Goal: Task Accomplishment & Management: Manage account settings

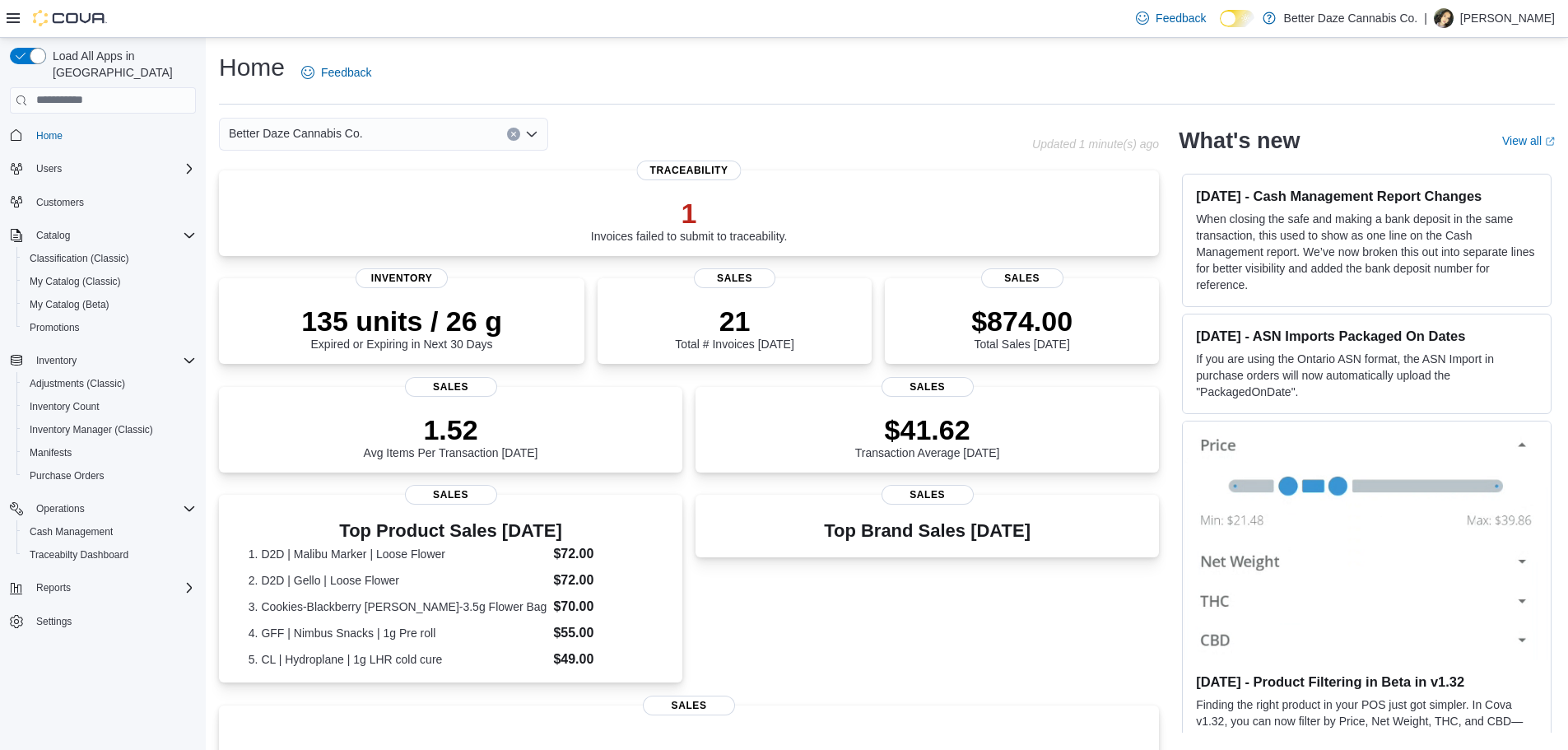
click at [412, 131] on div "Better Daze Cannabis Co." at bounding box center [383, 134] width 329 height 33
click at [353, 187] on div "[PERSON_NAME]" at bounding box center [393, 186] width 290 height 17
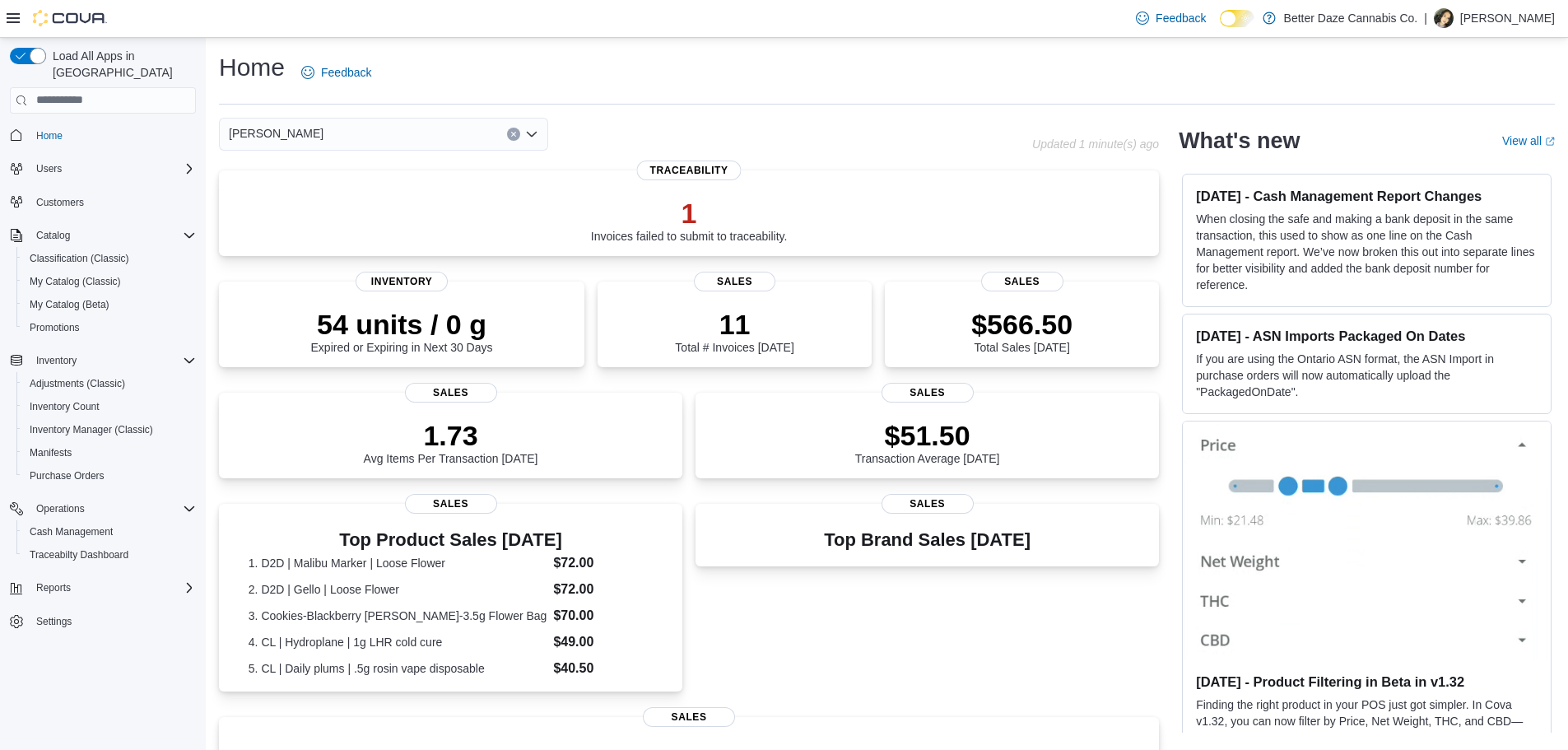
click at [348, 131] on div "[PERSON_NAME] Combo box. Selected. [PERSON_NAME]. Press Backspace to delete [PE…" at bounding box center [383, 134] width 329 height 33
click at [329, 208] on div "Lovington" at bounding box center [393, 210] width 290 height 17
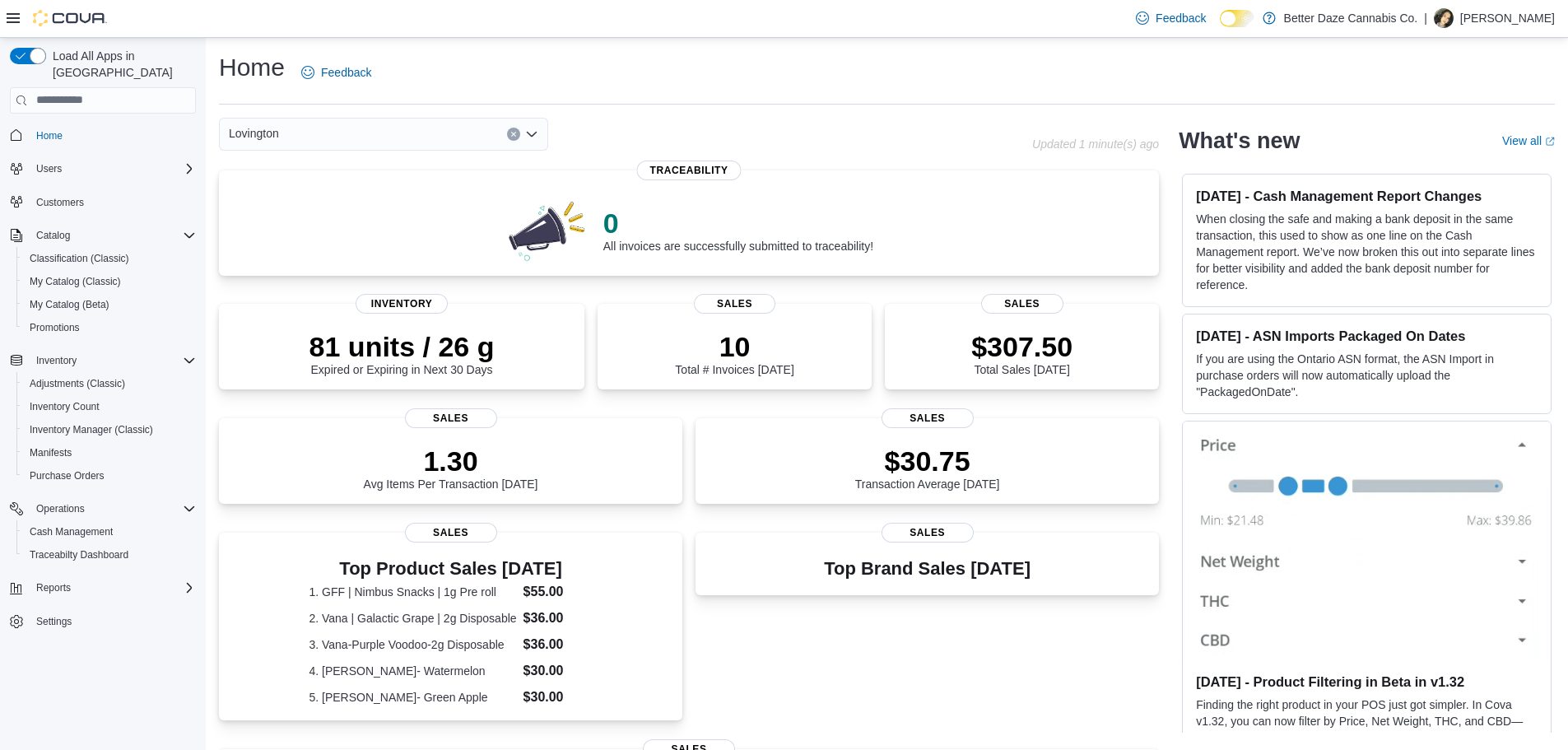
click at [396, 138] on div "Lovington" at bounding box center [383, 134] width 329 height 33
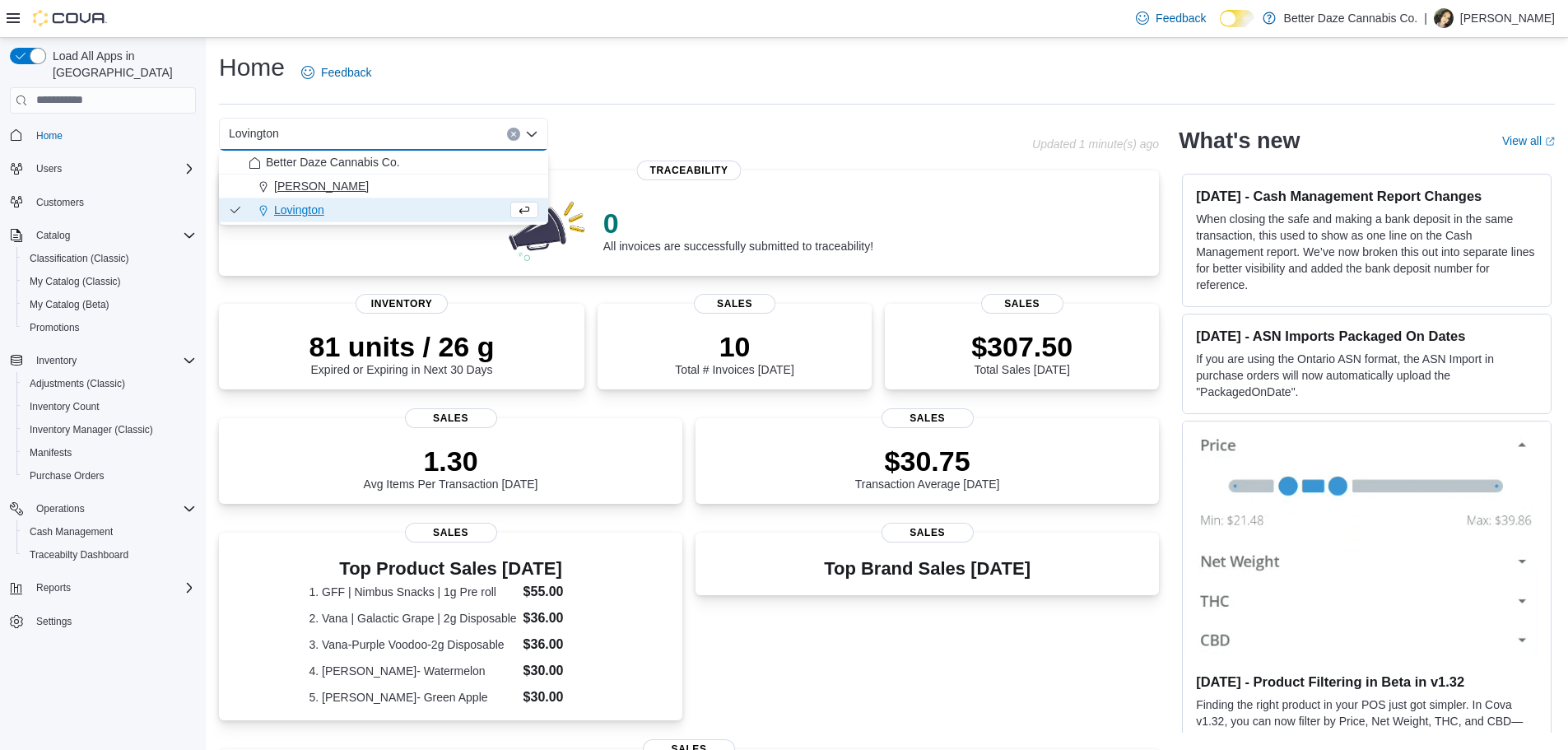
click at [374, 186] on div "[PERSON_NAME]" at bounding box center [393, 186] width 290 height 17
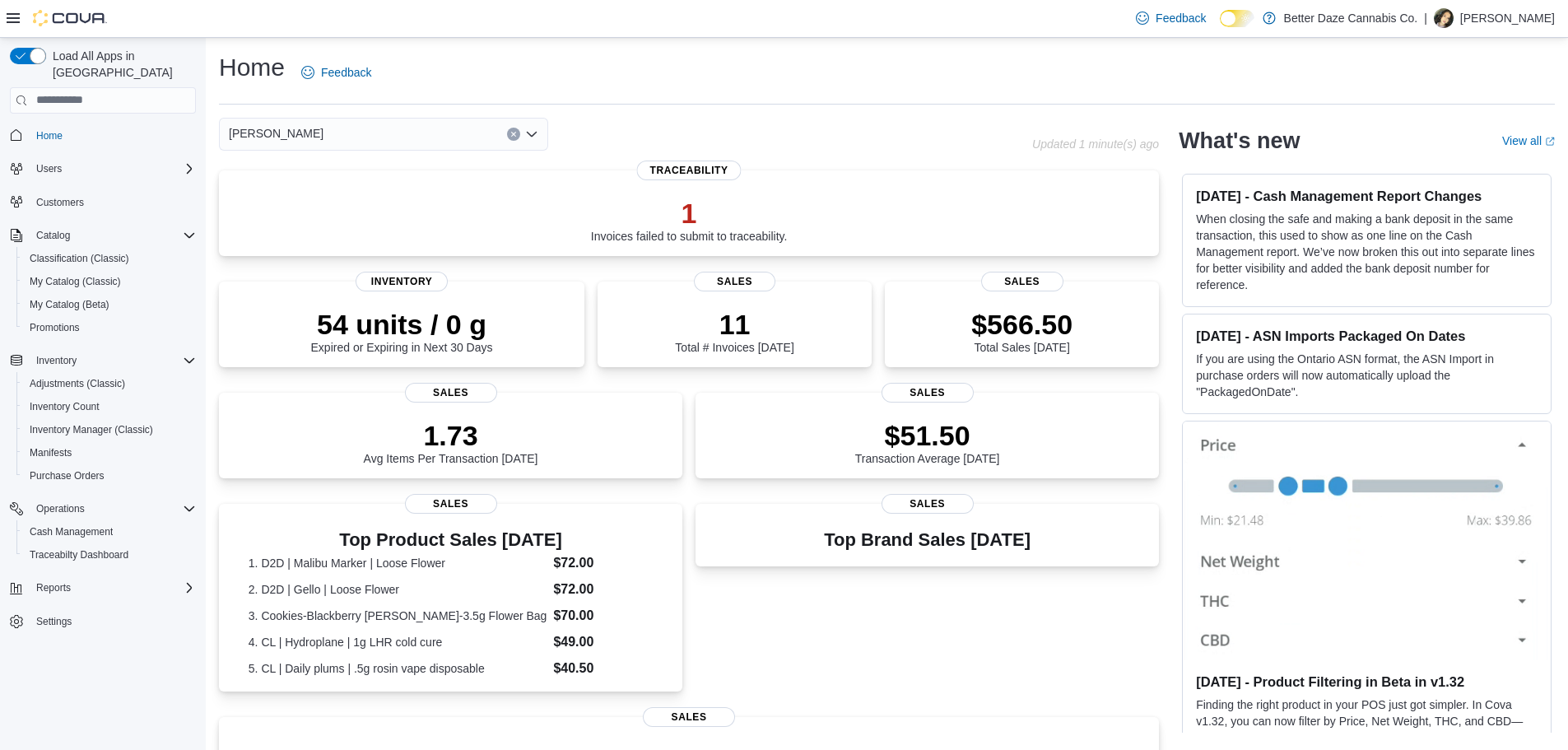
click at [394, 145] on div "[PERSON_NAME] Combo box. Selected. [PERSON_NAME]. Press Backspace to delete [PE…" at bounding box center [383, 134] width 329 height 33
click at [378, 217] on div "Lovington" at bounding box center [393, 210] width 290 height 17
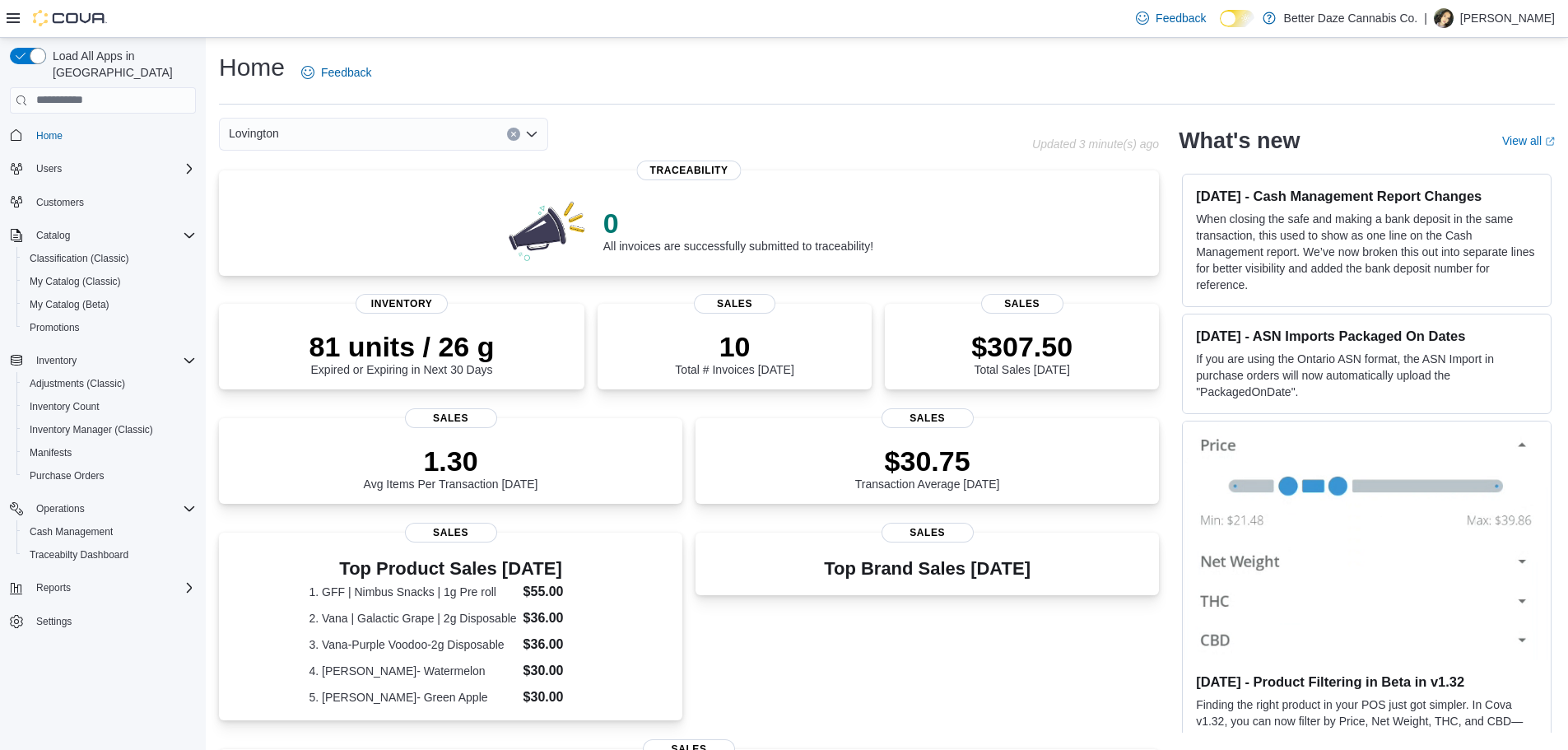
click at [801, 137] on div "Lovington" at bounding box center [626, 134] width 813 height 33
click at [1516, 10] on p "[PERSON_NAME]" at bounding box center [1507, 18] width 95 height 20
click at [1457, 168] on span "Sign Out" at bounding box center [1449, 161] width 45 height 17
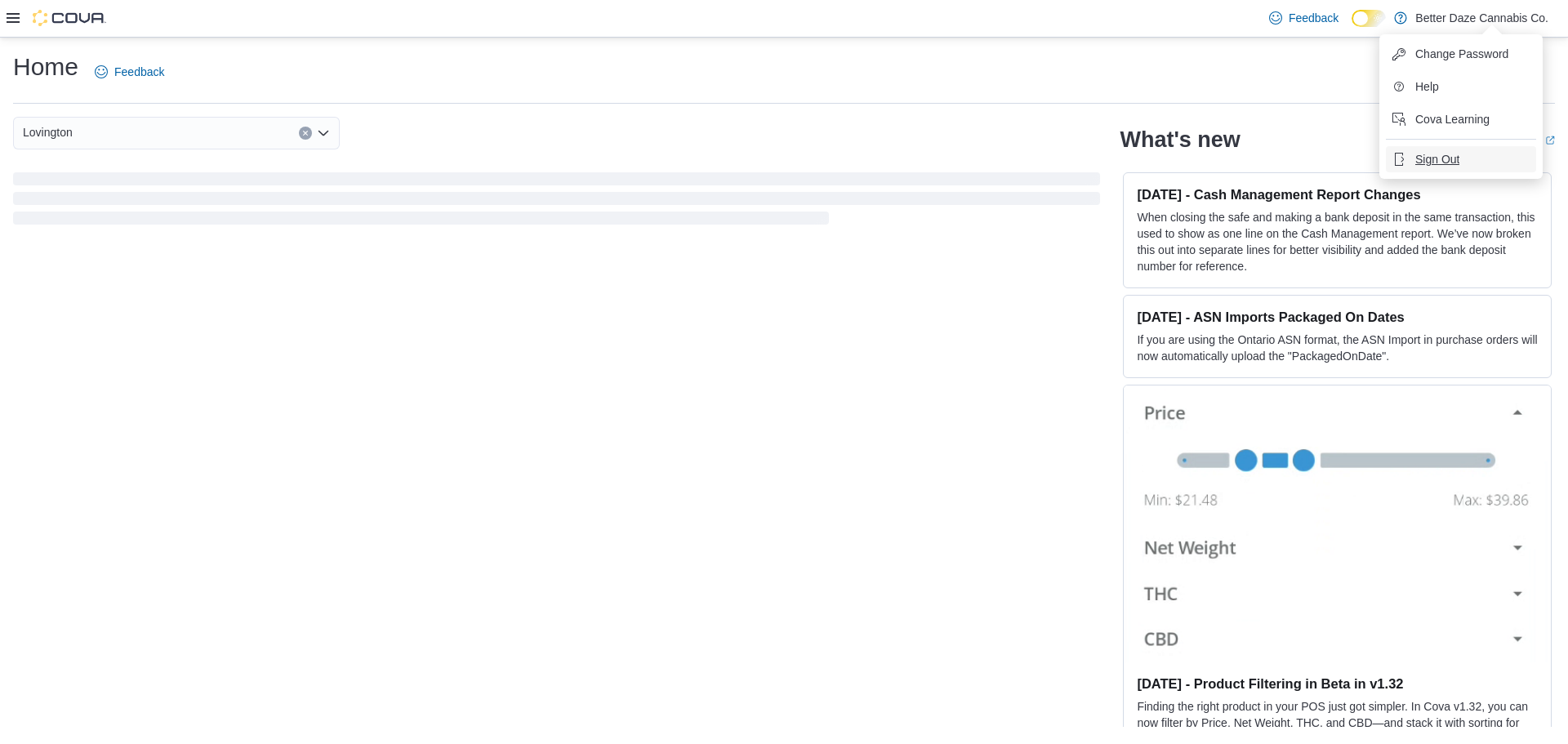
click at [1445, 166] on span "Sign Out" at bounding box center [1437, 159] width 44 height 17
